Goal: Information Seeking & Learning: Check status

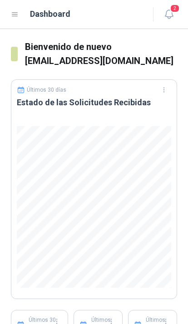
click at [172, 15] on icon "button" at bounding box center [168, 14] width 11 height 11
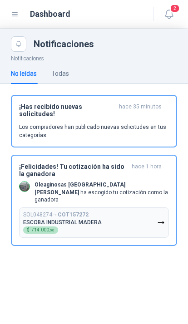
click at [160, 185] on p "Oleaginosas San Fernando ha escogido tu cotización como la ganadora" at bounding box center [101, 192] width 134 height 23
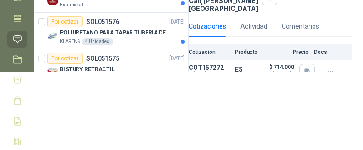
scroll to position [79, 0]
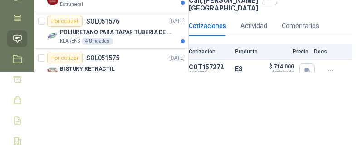
click at [187, 74] on icon "button" at bounding box center [307, 72] width 5 height 6
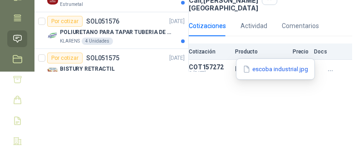
click at [187, 72] on button "escoba industrial.jpg" at bounding box center [275, 69] width 67 height 10
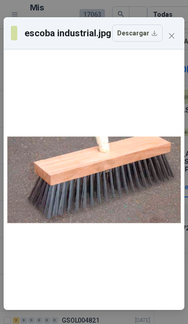
scroll to position [0, 0]
click at [169, 34] on icon "close" at bounding box center [171, 35] width 7 height 7
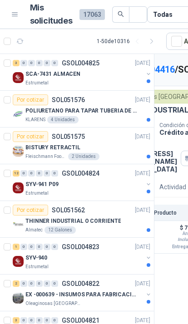
scroll to position [0, 57]
click at [141, 73] on div "SCA-7431 ALMACEN" at bounding box center [84, 74] width 118 height 11
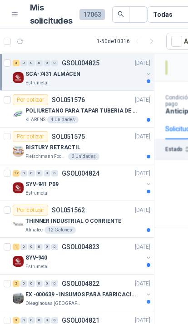
click at [139, 75] on div "SCA-7431 ALMACEN" at bounding box center [84, 74] width 118 height 11
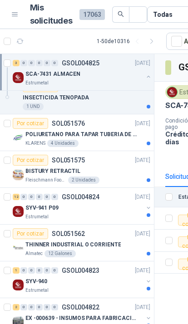
scroll to position [88, 0]
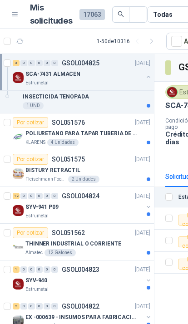
click at [135, 139] on div "KLARENS 4 Unidades" at bounding box center [87, 142] width 125 height 7
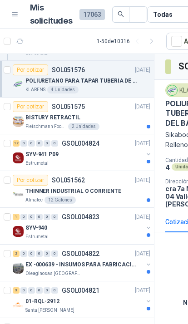
scroll to position [149, 0]
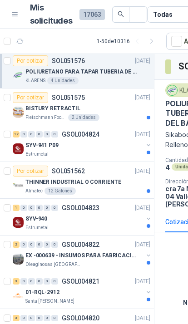
click at [142, 148] on div "SYV-941 P09" at bounding box center [84, 145] width 118 height 11
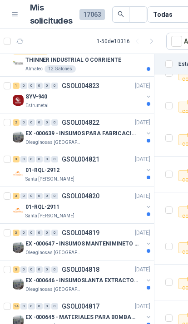
scroll to position [182, 0]
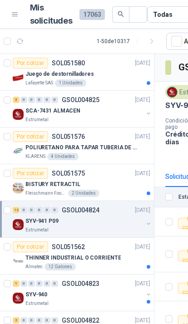
click at [146, 115] on button "button" at bounding box center [148, 113] width 7 height 7
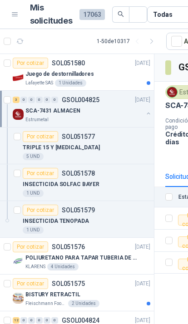
click at [147, 114] on button "button" at bounding box center [148, 113] width 7 height 7
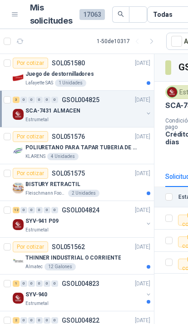
click at [134, 153] on div "POLIURETANO PARA TAPAR TUBERIA DE SENSORES DE NIVEL DEL BANCO DE HIELO" at bounding box center [87, 147] width 125 height 11
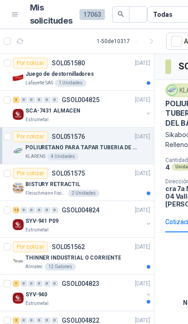
click at [147, 226] on button "button" at bounding box center [148, 223] width 7 height 7
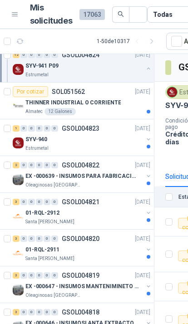
scroll to position [601, 0]
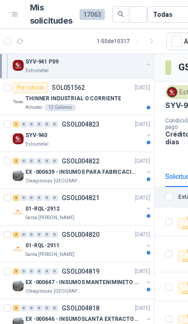
click at [149, 175] on button "button" at bounding box center [148, 171] width 7 height 7
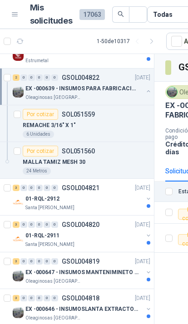
scroll to position [688, 0]
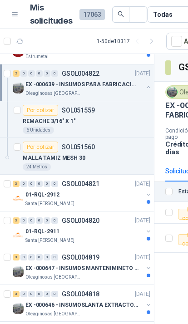
click at [143, 197] on div "01-RQL-2912 [GEOGRAPHIC_DATA][PERSON_NAME]" at bounding box center [82, 198] width 139 height 18
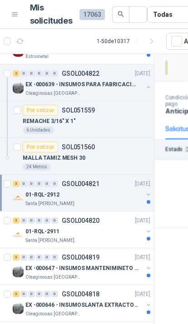
click at [145, 194] on button "button" at bounding box center [148, 194] width 7 height 7
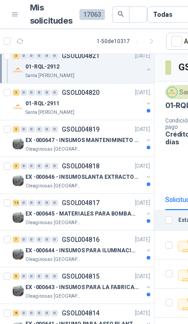
scroll to position [927, 0]
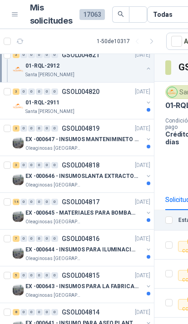
click at [147, 105] on button "button" at bounding box center [148, 102] width 7 height 7
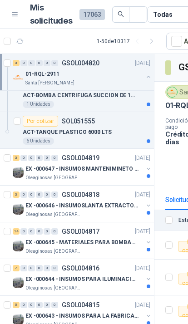
scroll to position [1013, 0]
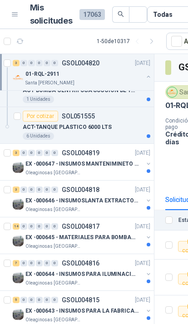
click at [147, 164] on button "button" at bounding box center [148, 163] width 7 height 7
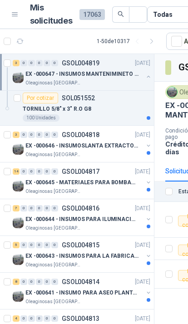
scroll to position [1180, 0]
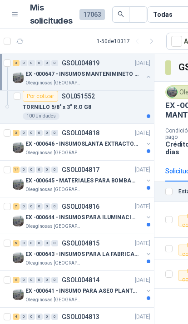
click at [149, 147] on button "button" at bounding box center [148, 143] width 7 height 7
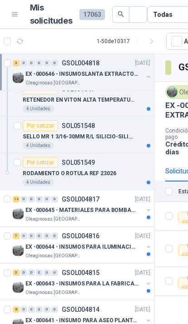
scroll to position [1270, 0]
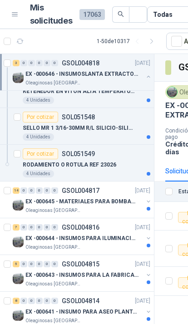
click at [148, 202] on button "button" at bounding box center [148, 201] width 7 height 7
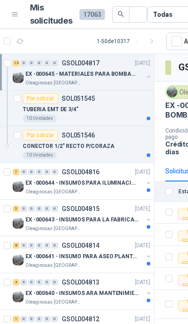
scroll to position [1864, 0]
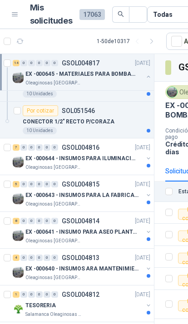
click at [146, 164] on div at bounding box center [148, 162] width 7 height 15
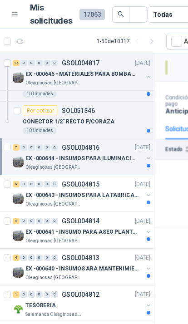
click at [149, 161] on button "button" at bounding box center [148, 158] width 7 height 7
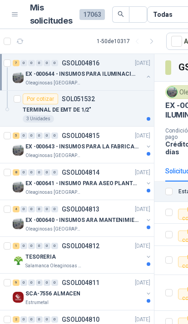
scroll to position [2189, 0]
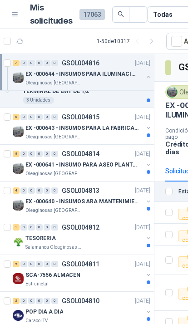
click at [148, 127] on button "button" at bounding box center [148, 127] width 7 height 7
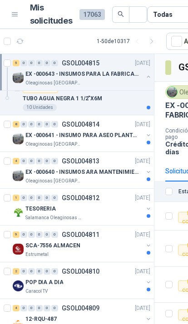
scroll to position [2403, 0]
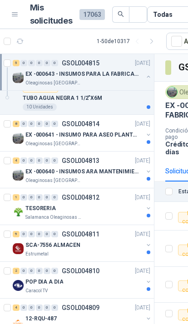
click at [151, 134] on button "button" at bounding box center [148, 134] width 7 height 7
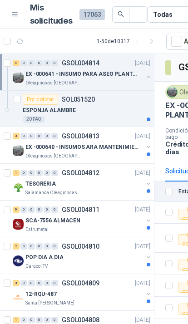
scroll to position [2723, 0]
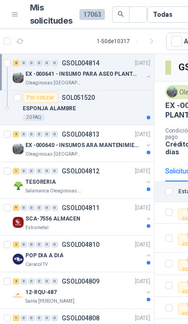
click at [151, 145] on button "button" at bounding box center [148, 145] width 7 height 7
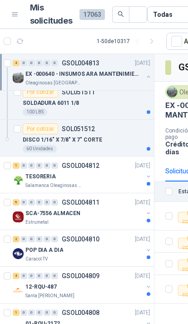
scroll to position [2876, 0]
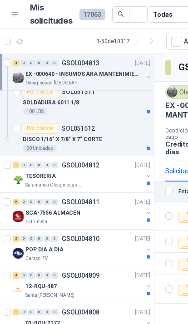
click at [146, 172] on button "button" at bounding box center [148, 175] width 7 height 7
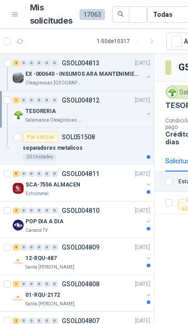
scroll to position [2945, 0]
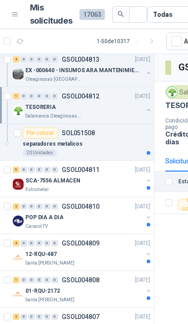
click at [147, 177] on button "button" at bounding box center [148, 180] width 7 height 7
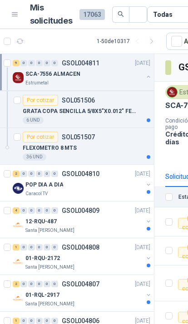
scroll to position [3310, 0]
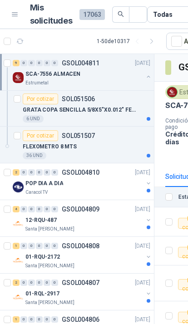
click at [149, 183] on button "button" at bounding box center [148, 183] width 7 height 7
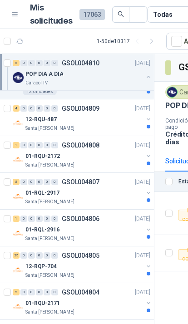
scroll to position [3485, 0]
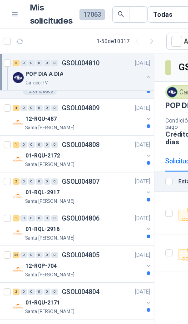
click at [149, 119] on button "button" at bounding box center [148, 118] width 7 height 7
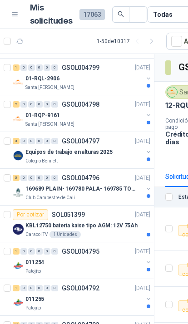
scroll to position [4042, 0]
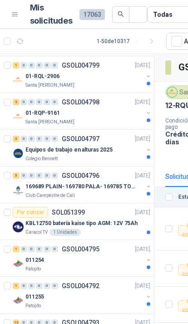
click at [147, 187] on button "button" at bounding box center [148, 186] width 7 height 7
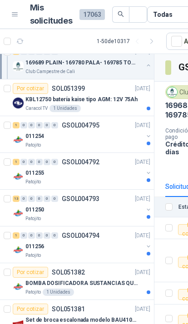
scroll to position [4356, 0]
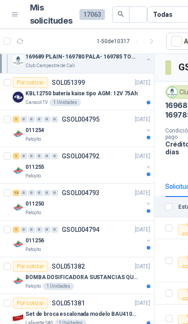
click at [148, 169] on button "button" at bounding box center [148, 166] width 7 height 7
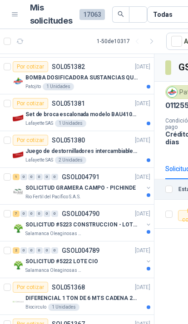
scroll to position [4651, 0]
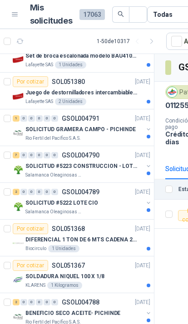
click at [145, 169] on div at bounding box center [148, 170] width 7 height 15
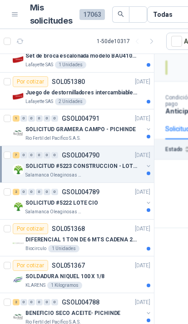
click at [148, 167] on button "button" at bounding box center [148, 166] width 7 height 7
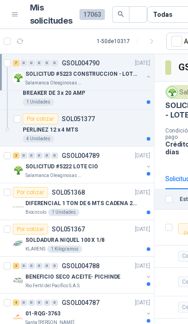
scroll to position [4944, 0]
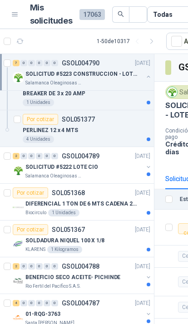
click at [146, 177] on div at bounding box center [148, 170] width 7 height 15
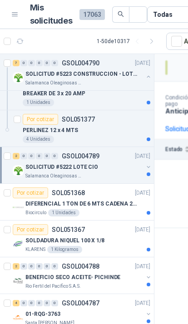
click at [147, 174] on div at bounding box center [149, 174] width 4 height 4
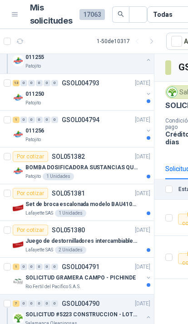
scroll to position [4498, 0]
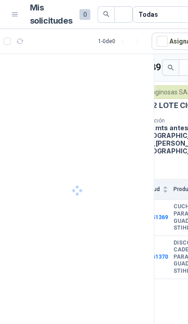
click at [164, 14] on div "Todas" at bounding box center [178, 14] width 91 height 16
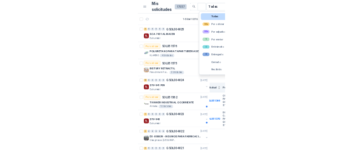
scroll to position [0, 56]
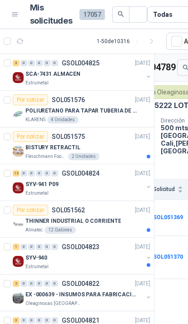
click at [168, 15] on div "Todas" at bounding box center [162, 15] width 19 height 10
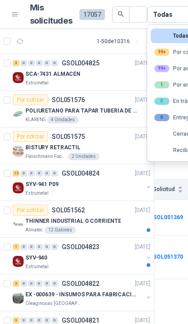
click at [169, 86] on div "1" at bounding box center [161, 84] width 15 height 7
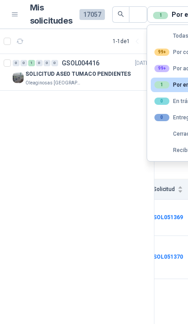
click at [102, 67] on div "0 0 1 0 0 0 GSOL004416 09/07/25" at bounding box center [82, 63] width 139 height 11
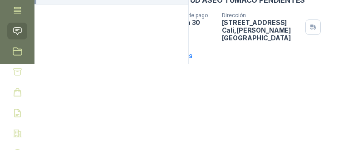
scroll to position [18, 38]
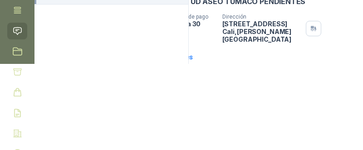
click at [187, 95] on b "ESCOBAS INDUSTRIALES" at bounding box center [260, 99] width 40 height 14
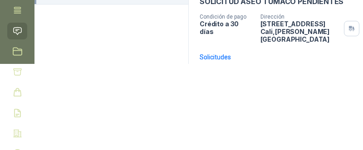
scroll to position [18, 0]
click at [187, 96] on b "SOL048274" at bounding box center [257, 99] width 30 height 6
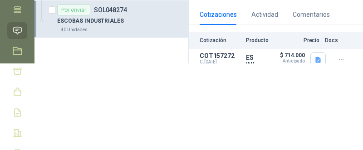
scroll to position [86, 0]
click at [187, 71] on div "Incluido" at bounding box center [286, 67] width 20 height 7
click at [187, 67] on button "button" at bounding box center [341, 60] width 15 height 15
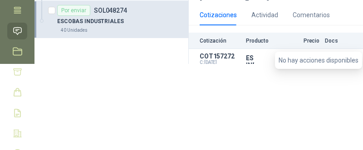
click at [187, 71] on div "Incluido" at bounding box center [286, 67] width 20 height 7
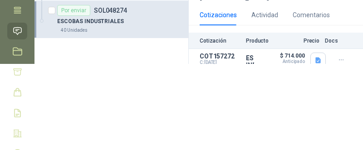
click at [0, 0] on button "Detalles" at bounding box center [0, 0] width 0 height 0
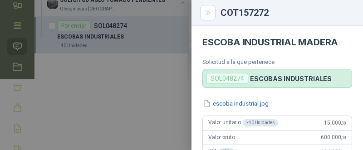
click at [187, 84] on article "ESCOBA INDUSTRIAL MADERA Solicitud a la que pertenece SOL048274 ESCOBAS INDUSTR…" at bounding box center [278, 57] width 172 height 62
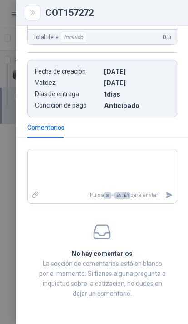
scroll to position [286, 0]
